Goal: Task Accomplishment & Management: Use online tool/utility

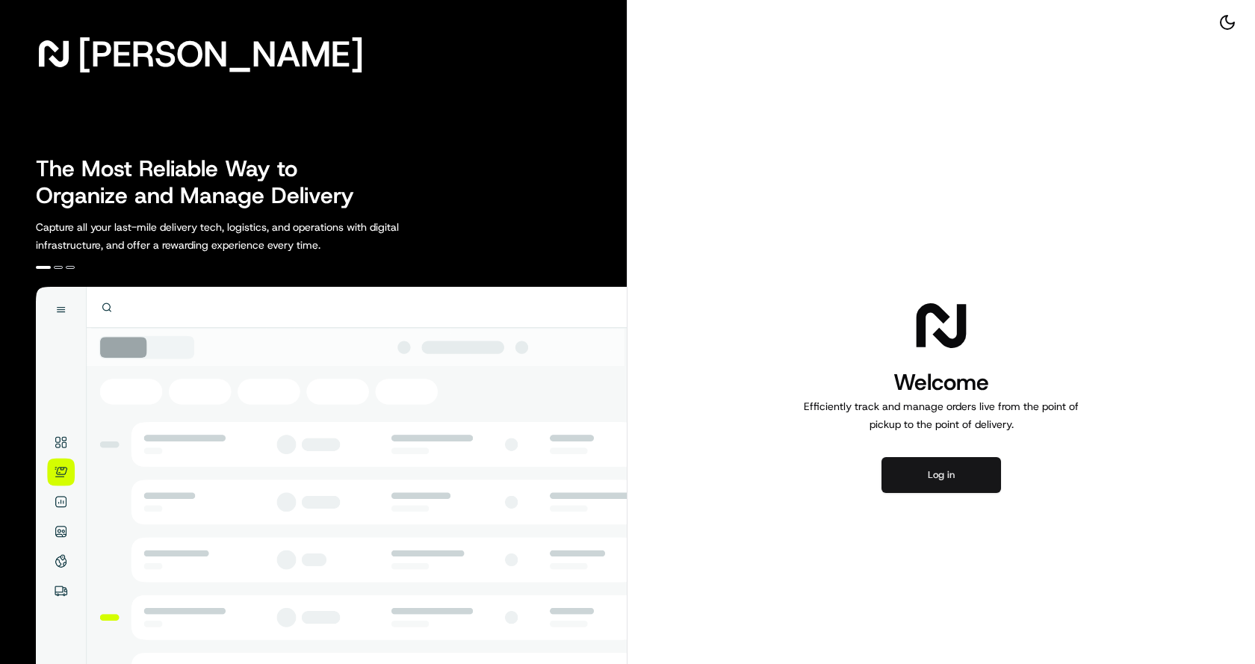
click at [903, 492] on button "Log in" at bounding box center [941, 475] width 120 height 36
click at [919, 475] on button "Log in" at bounding box center [941, 475] width 120 height 36
